Goal: Information Seeking & Learning: Learn about a topic

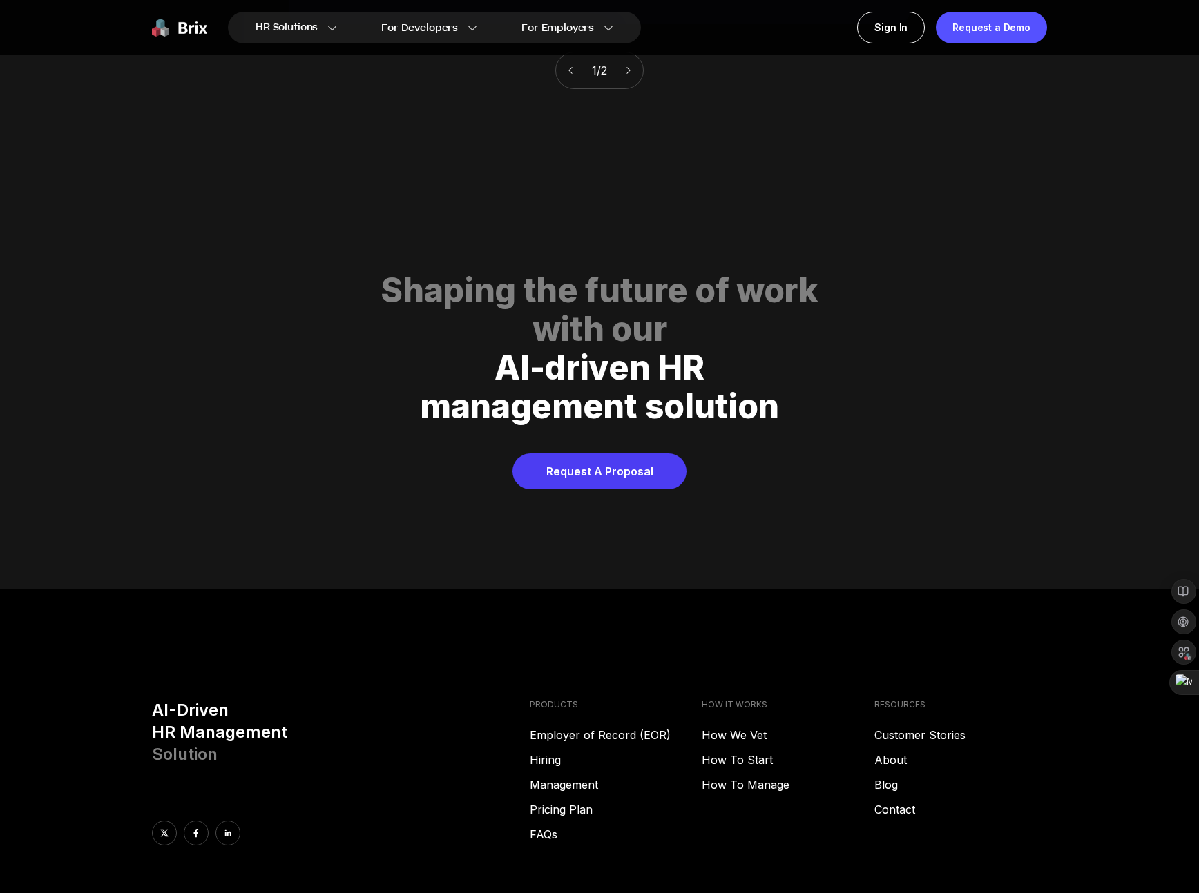
scroll to position [7054, 0]
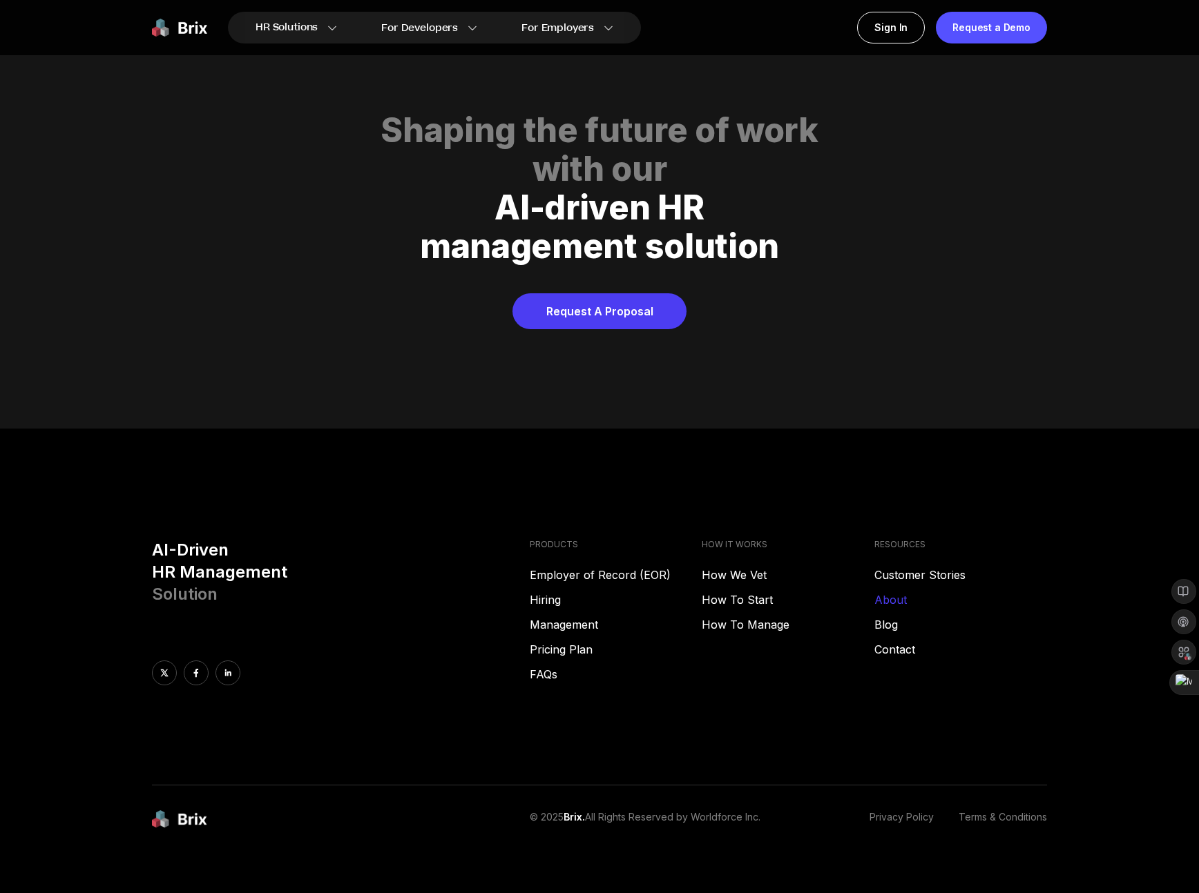
click at [895, 592] on link "About" at bounding box center [960, 600] width 173 height 17
click at [897, 592] on link "About" at bounding box center [960, 600] width 173 height 17
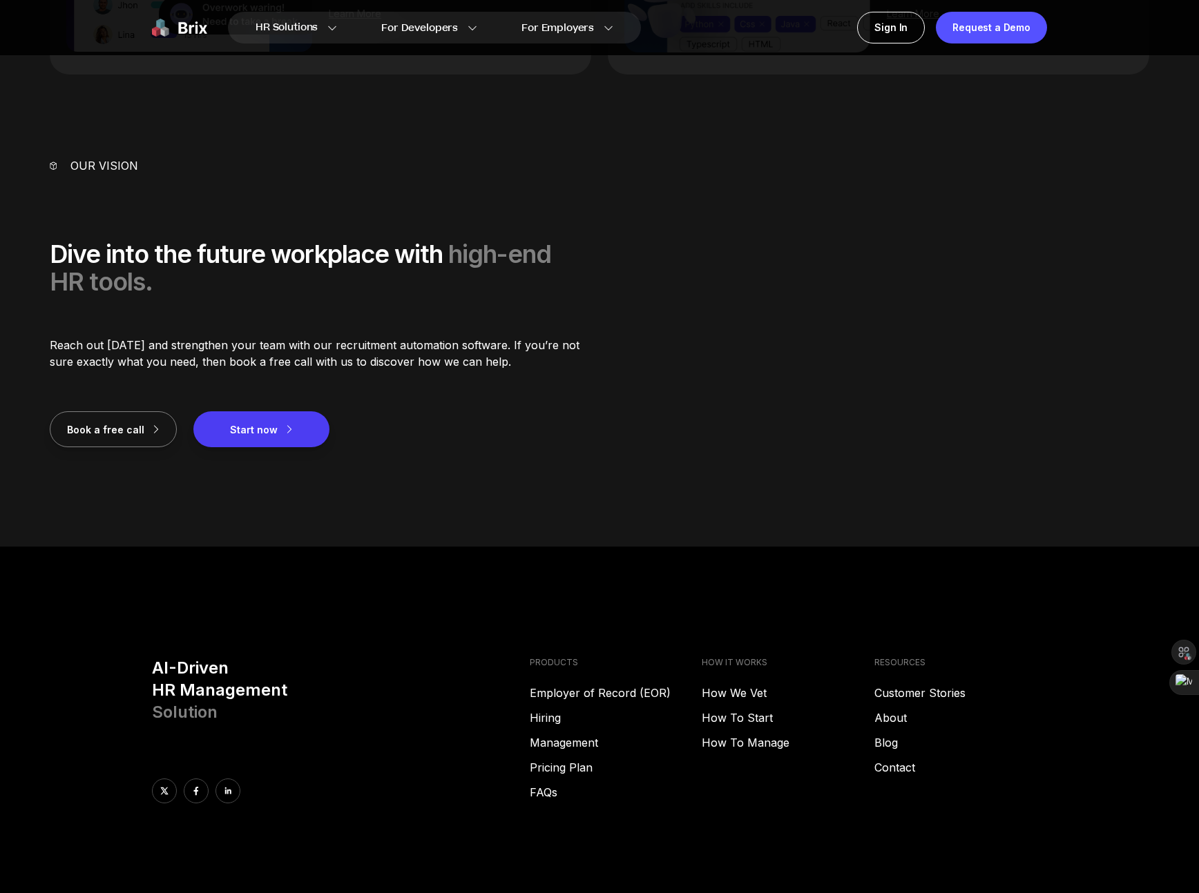
scroll to position [1531, 0]
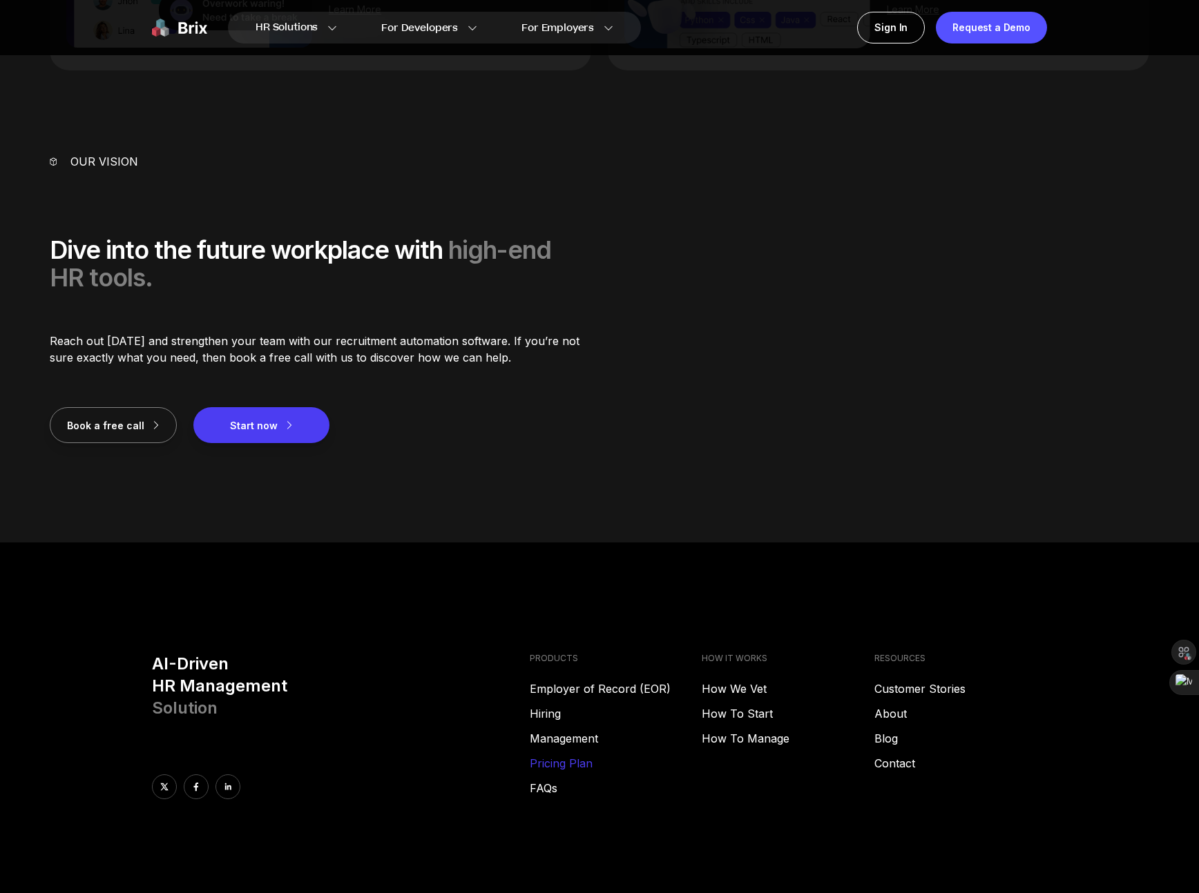
click at [567, 771] on link "Pricing Plan" at bounding box center [616, 763] width 173 height 17
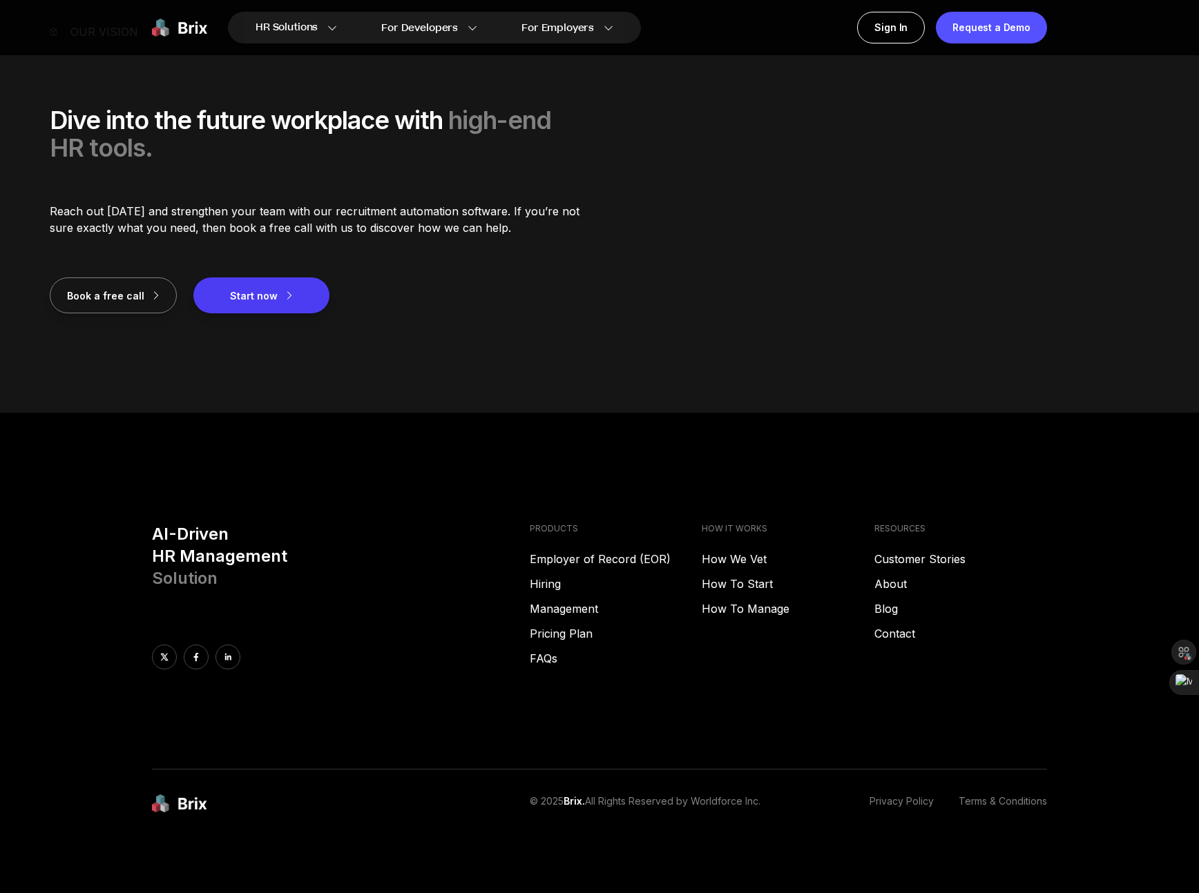
scroll to position [1663, 0]
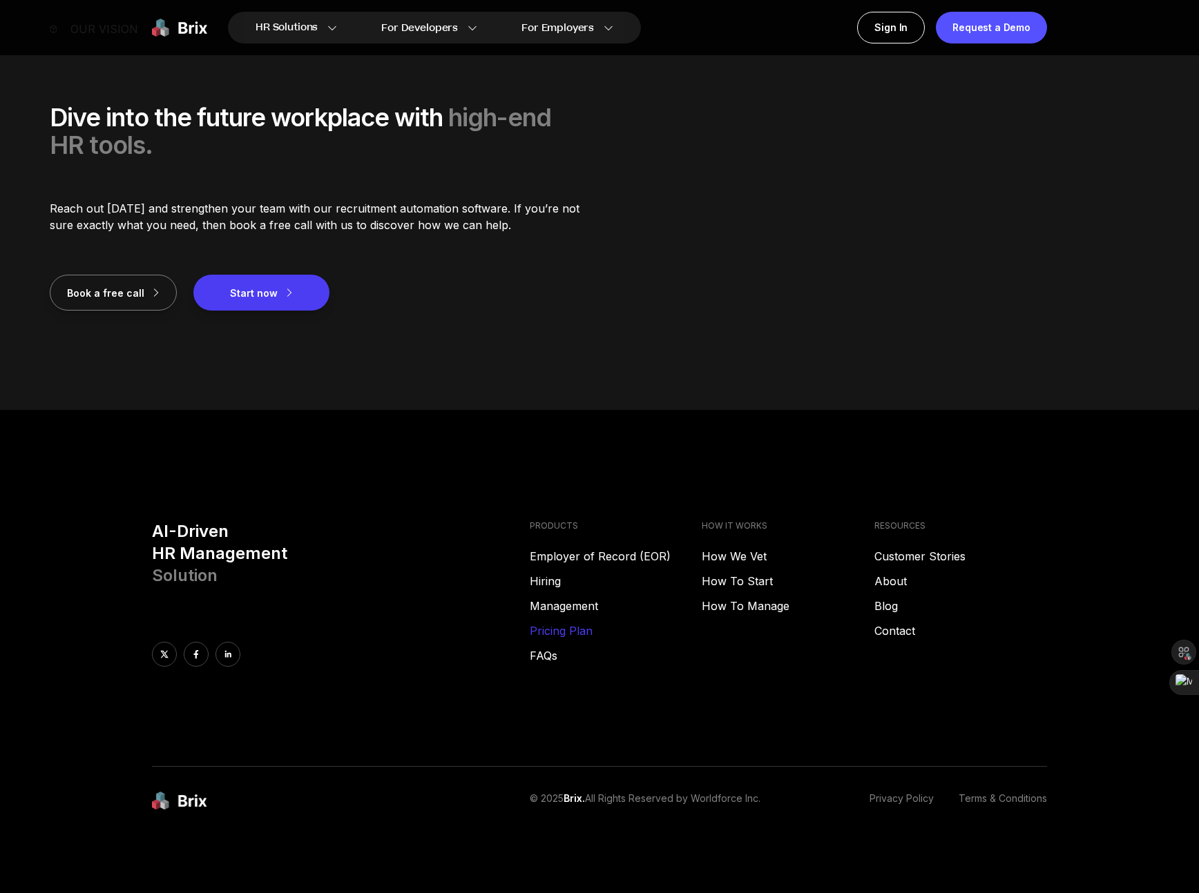
click at [566, 629] on link "Pricing Plan" at bounding box center [616, 631] width 173 height 17
